Goal: Information Seeking & Learning: Learn about a topic

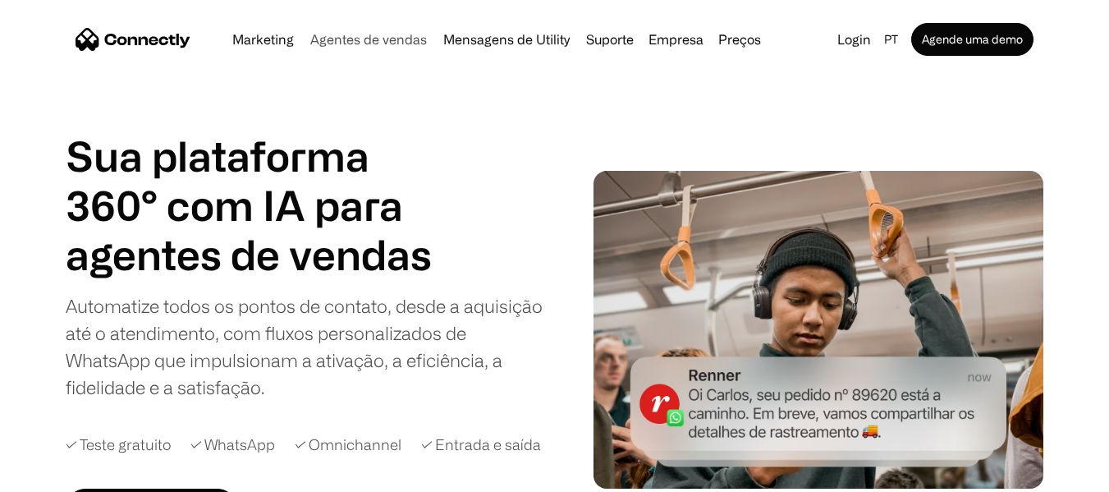
click at [361, 37] on link "Agentes de vendas" at bounding box center [369, 39] width 130 height 13
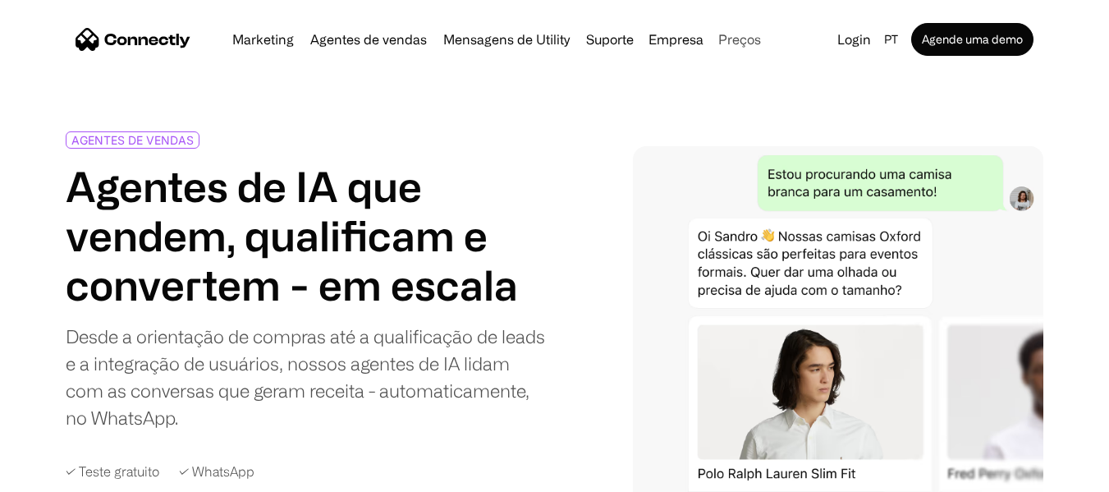
click at [729, 40] on link "Preços" at bounding box center [740, 39] width 56 height 13
